Goal: Navigation & Orientation: Find specific page/section

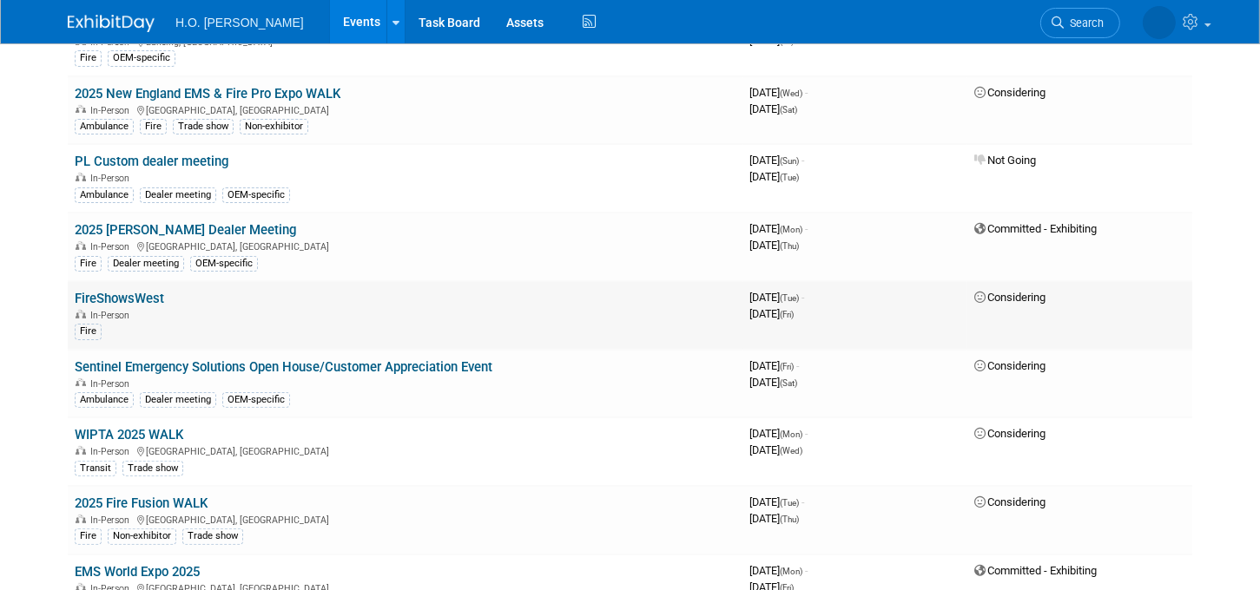
scroll to position [375, 0]
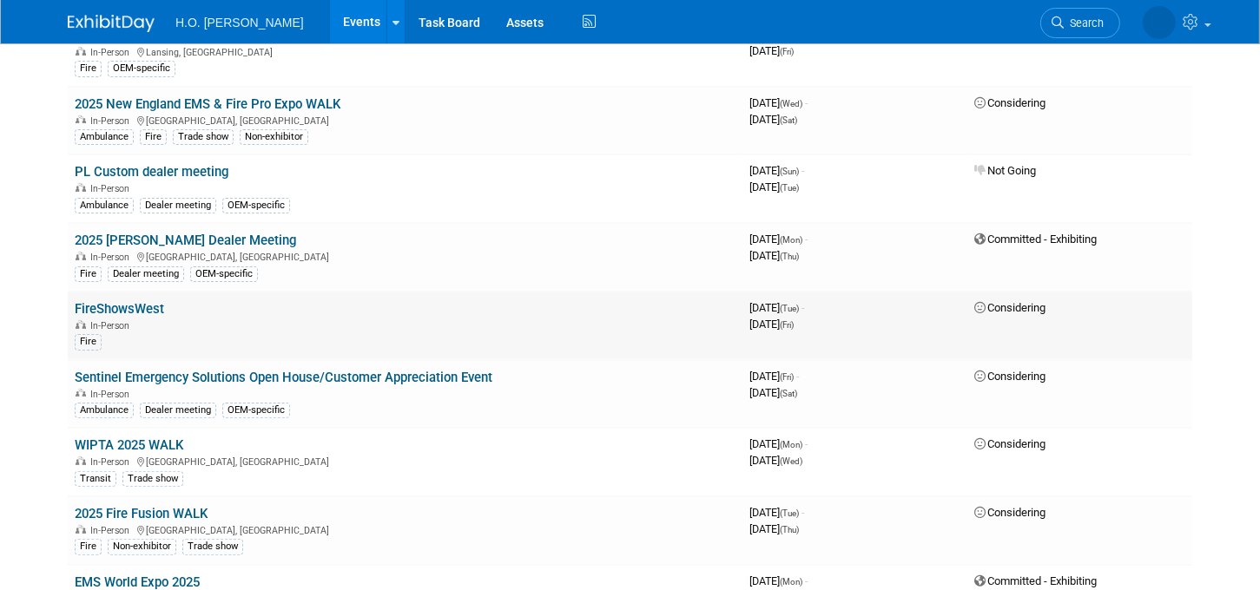
click at [148, 301] on link "FireShowsWest" at bounding box center [119, 309] width 89 height 16
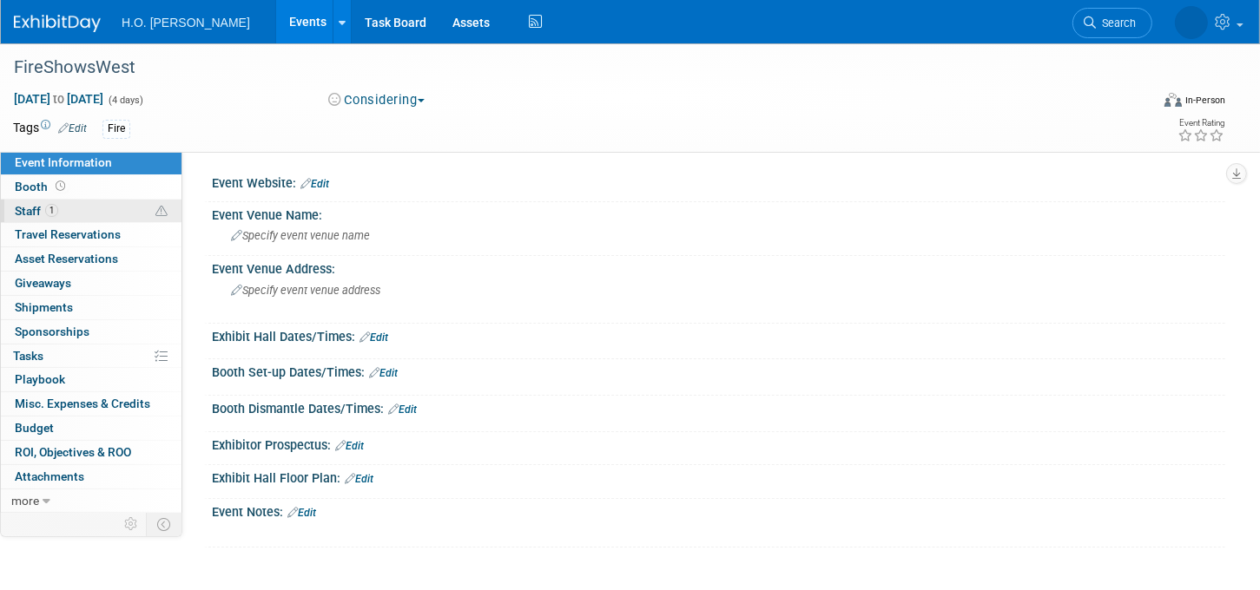
click at [31, 212] on span "Staff 1" at bounding box center [36, 211] width 43 height 14
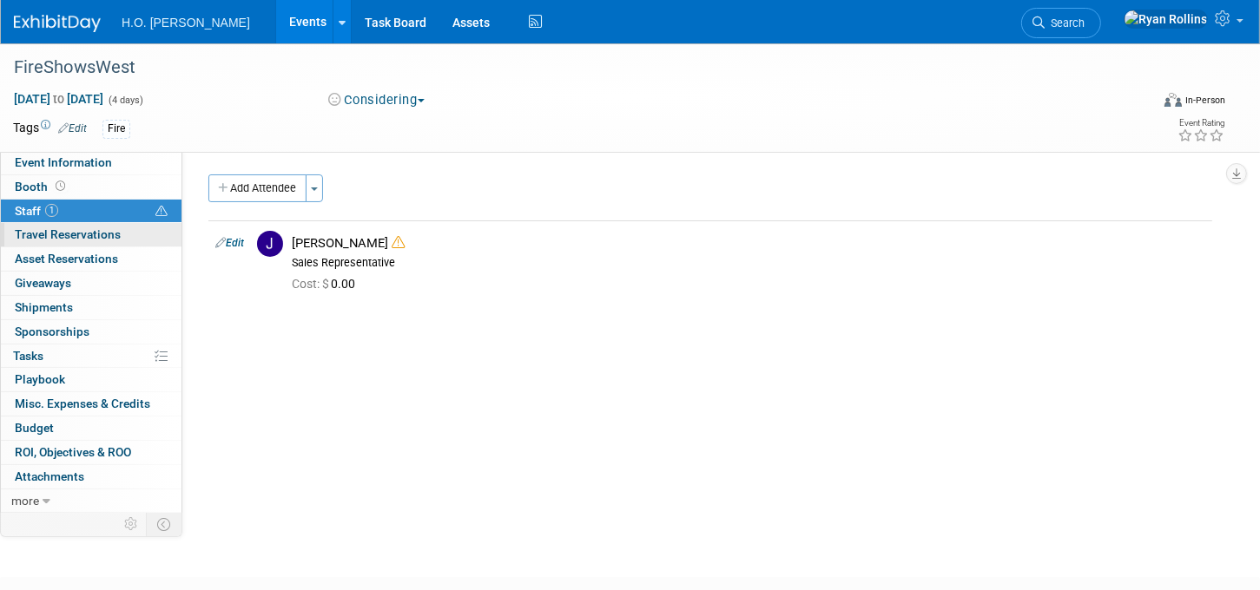
click at [31, 236] on span "Travel Reservations 0" at bounding box center [68, 234] width 106 height 14
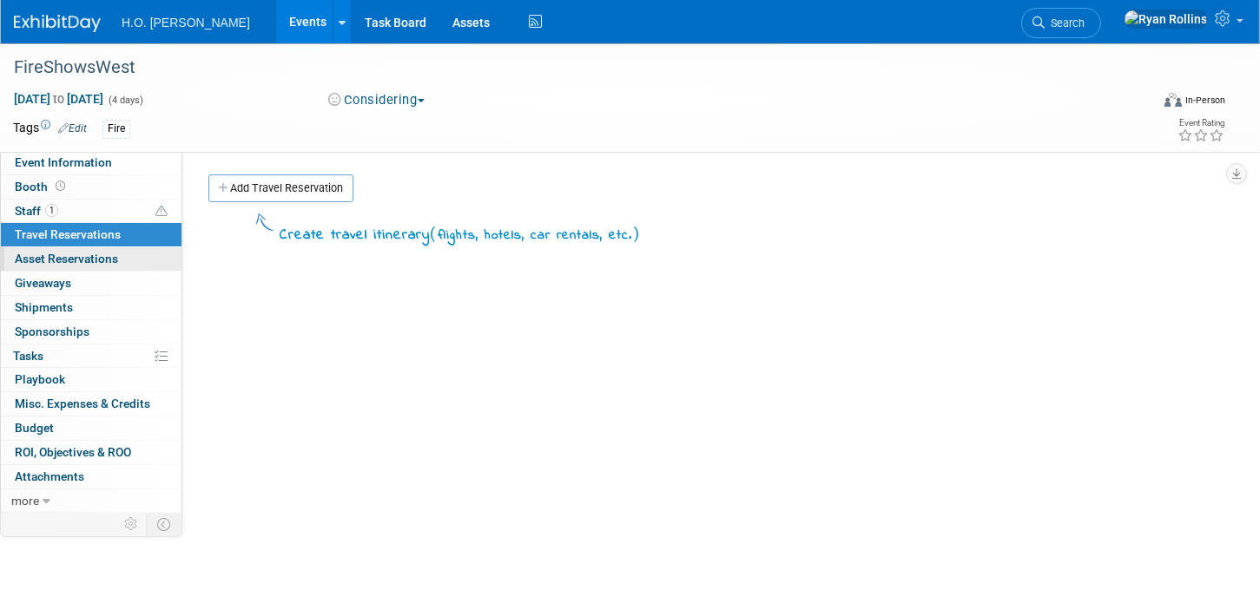
click at [100, 255] on span "Asset Reservations 0" at bounding box center [66, 259] width 103 height 14
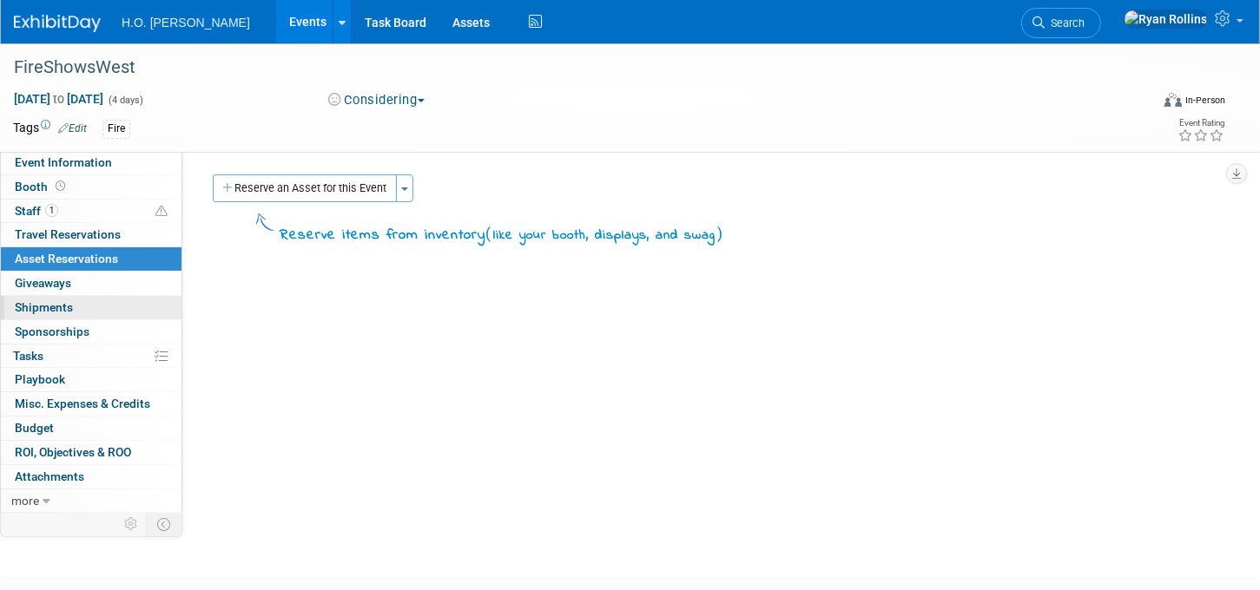
click at [42, 308] on span "Shipments 0" at bounding box center [44, 307] width 58 height 14
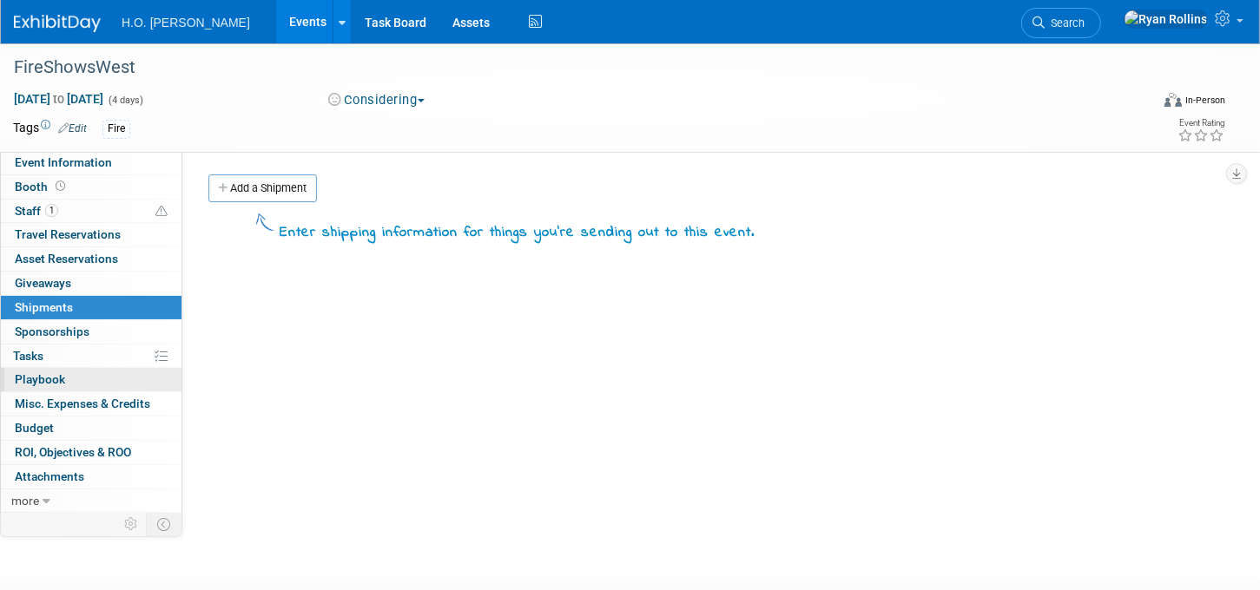
click at [52, 380] on span "Playbook 0" at bounding box center [40, 379] width 50 height 14
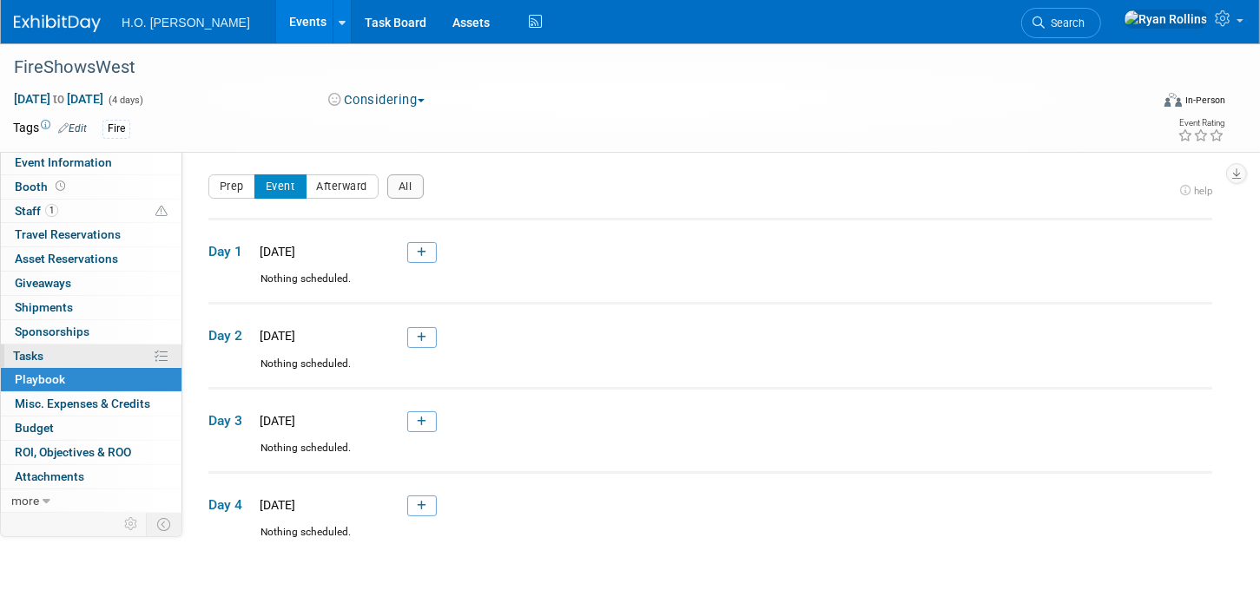
click at [59, 350] on link "0% Tasks 0%" at bounding box center [91, 356] width 181 height 23
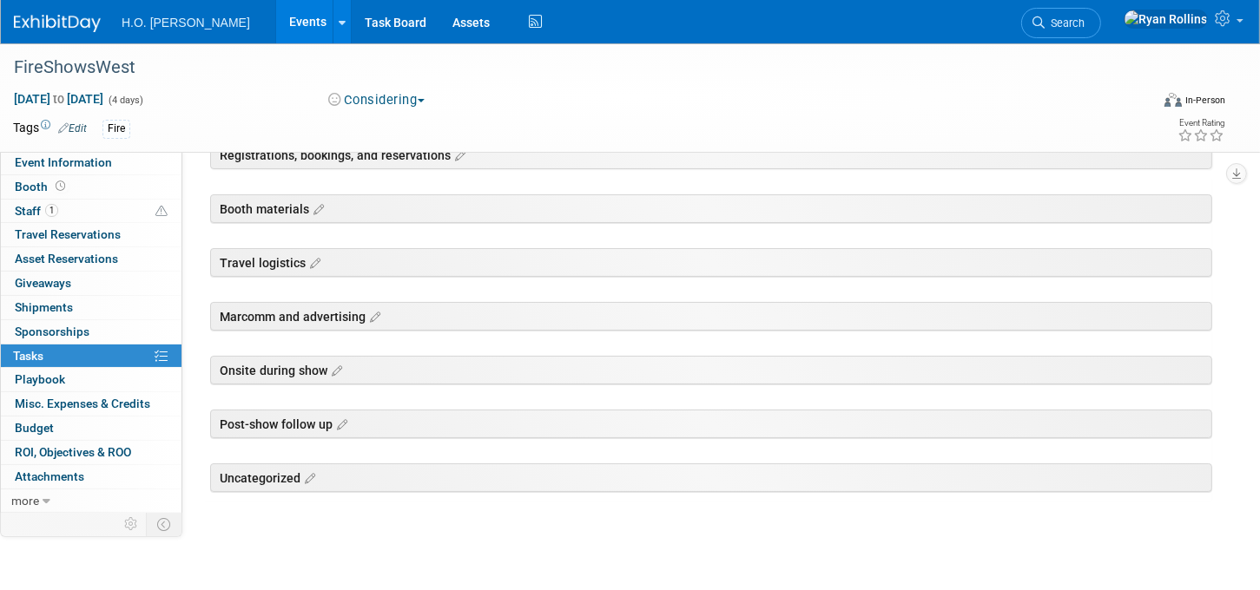
scroll to position [141, 0]
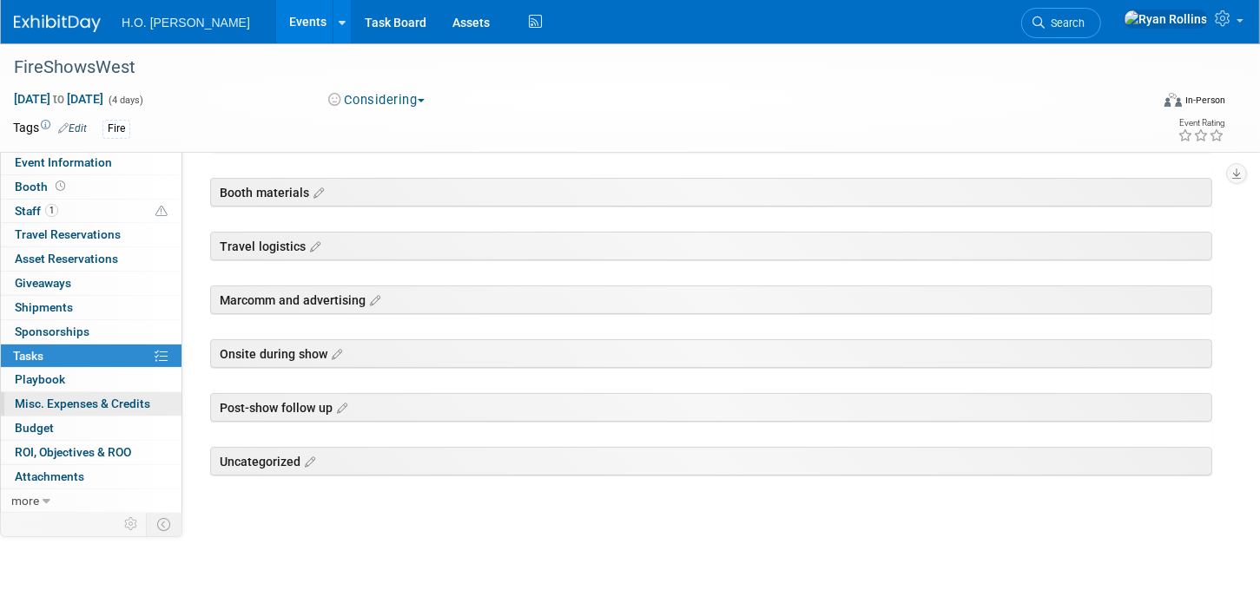
click at [92, 403] on span "Misc. Expenses & Credits 0" at bounding box center [82, 404] width 135 height 14
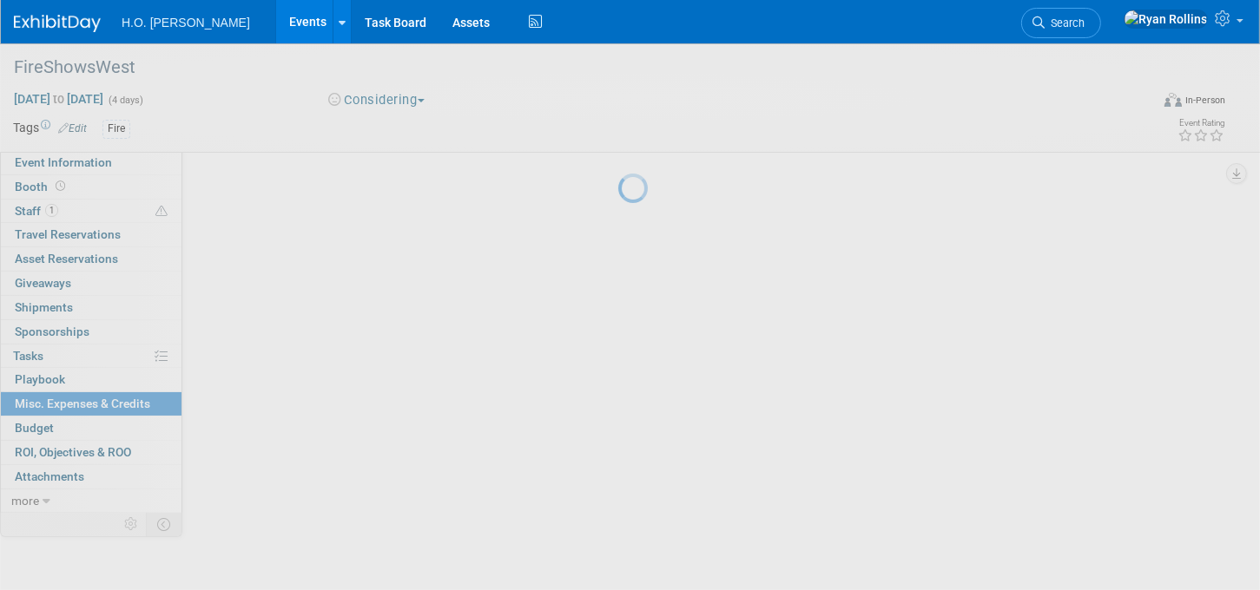
scroll to position [0, 0]
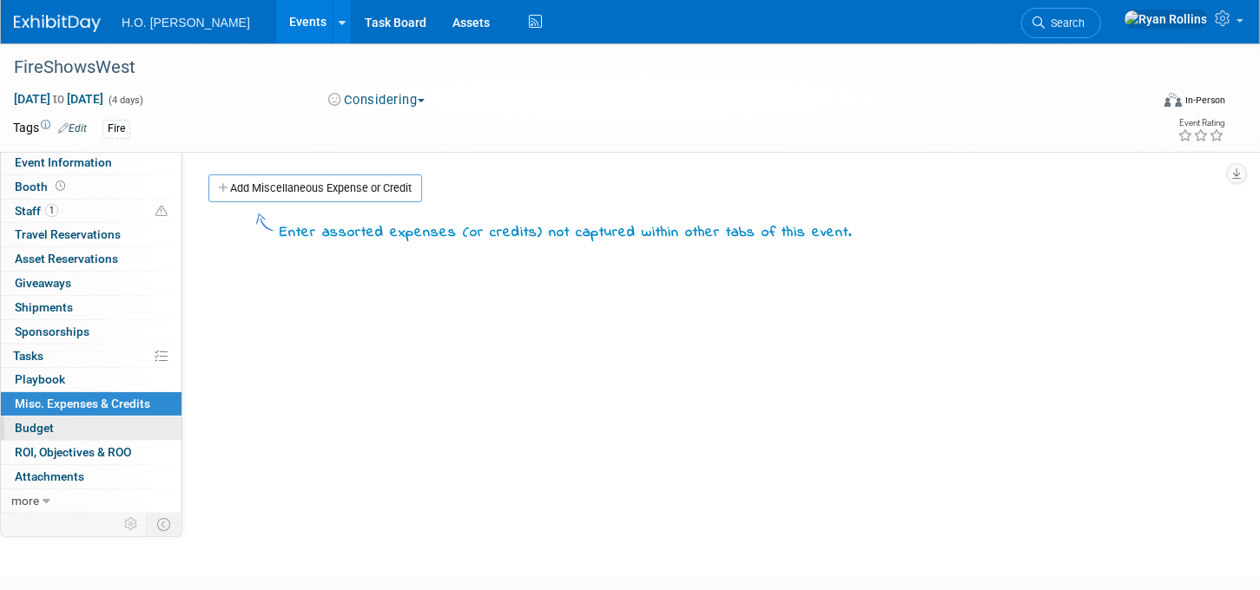
click at [36, 419] on link "Budget" at bounding box center [91, 428] width 181 height 23
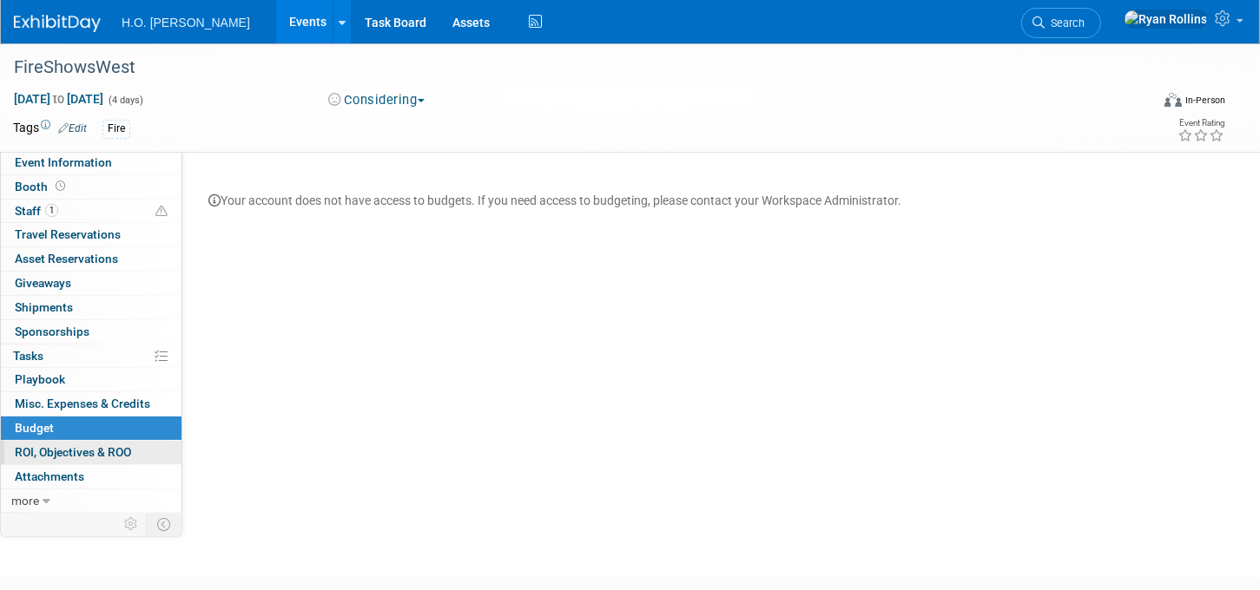
click at [36, 449] on span "ROI, Objectives & ROO 0" at bounding box center [73, 452] width 116 height 14
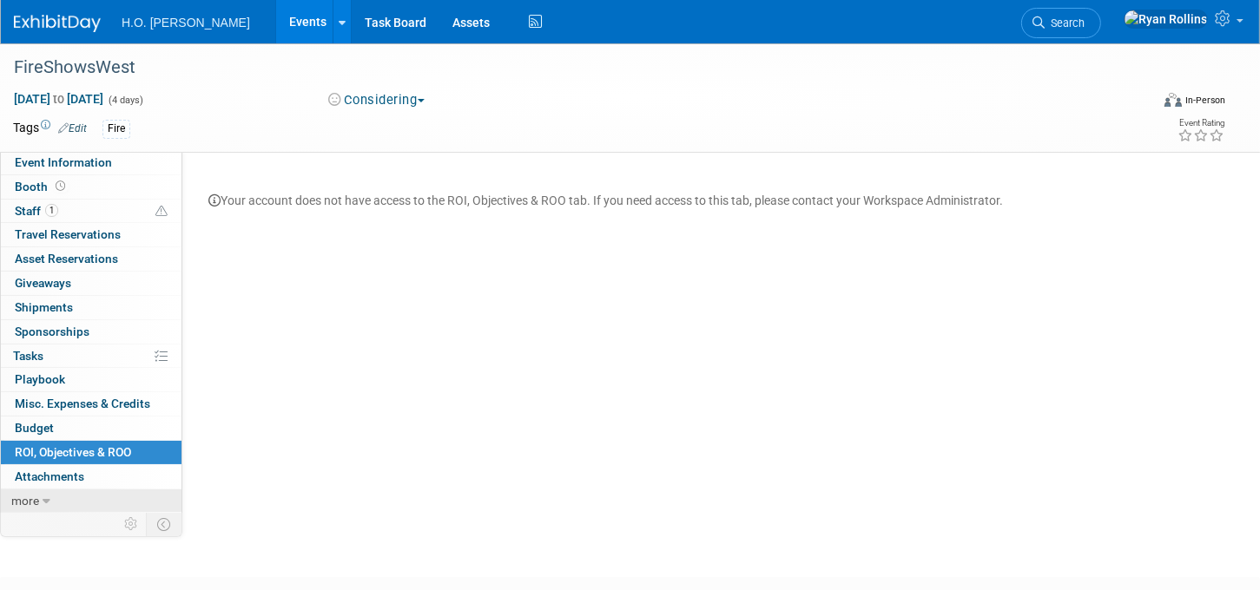
click at [36, 499] on span "more" at bounding box center [25, 501] width 28 height 14
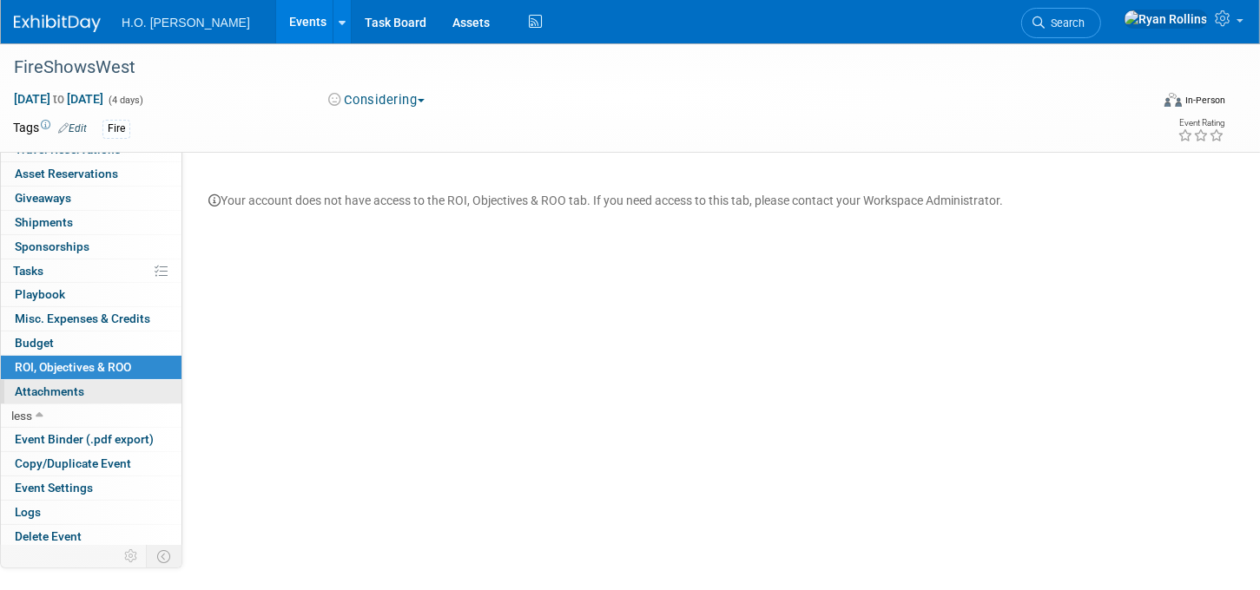
click at [68, 380] on link "0 Attachments 0" at bounding box center [91, 391] width 181 height 23
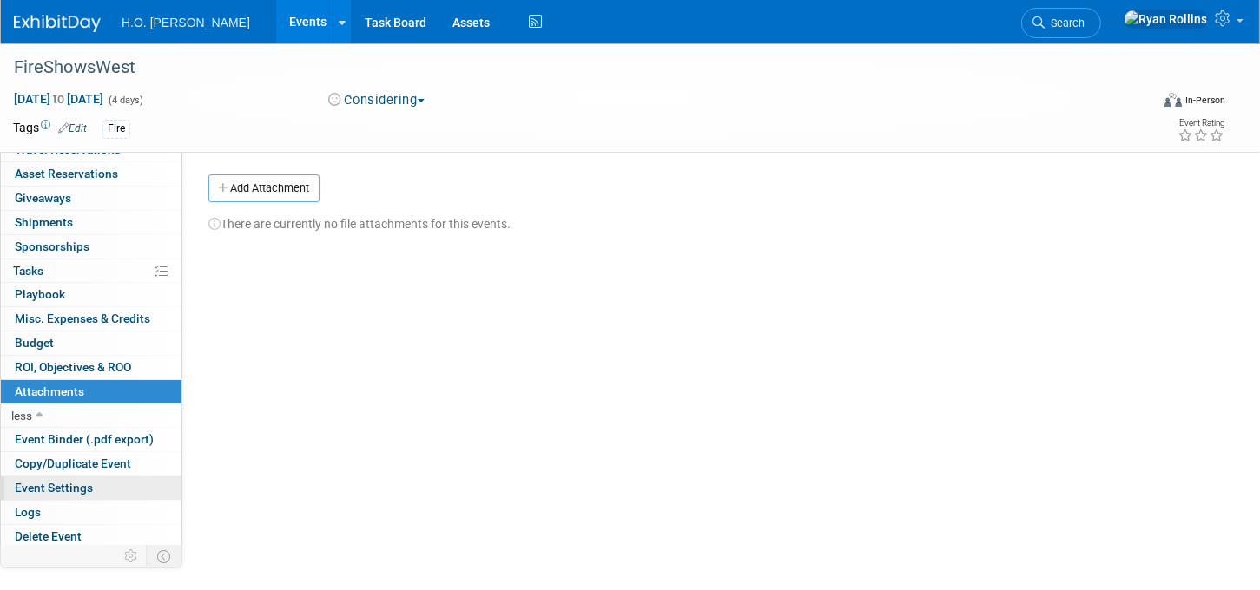
click at [83, 484] on span "Event Settings" at bounding box center [54, 488] width 78 height 14
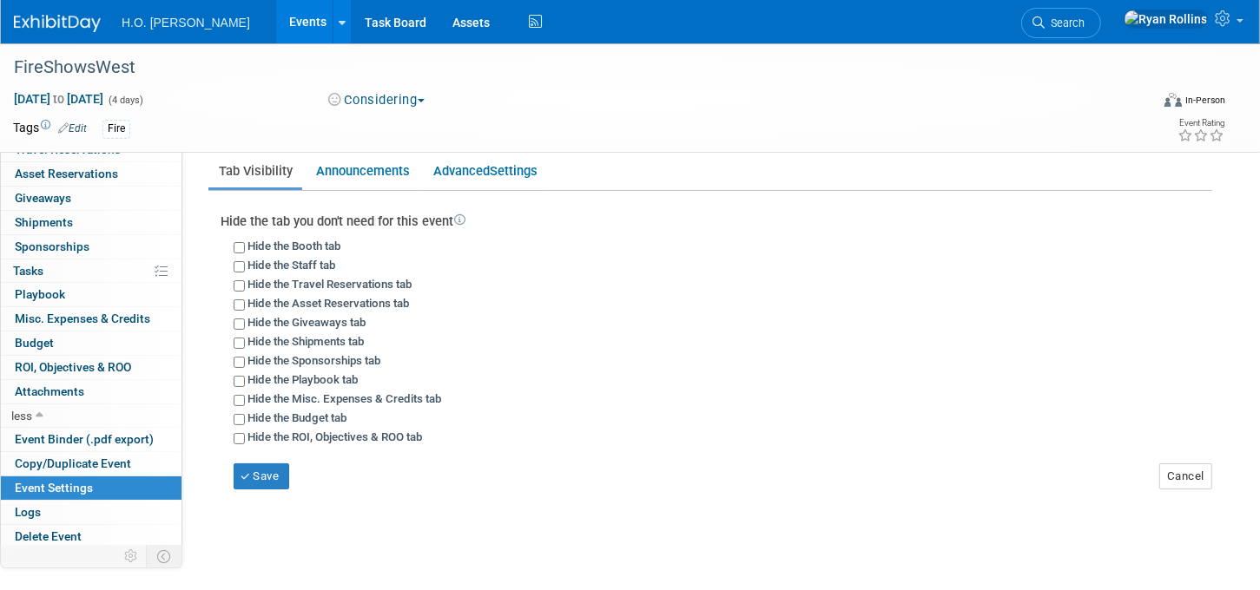
scroll to position [0, 0]
